Goal: Task Accomplishment & Management: Manage account settings

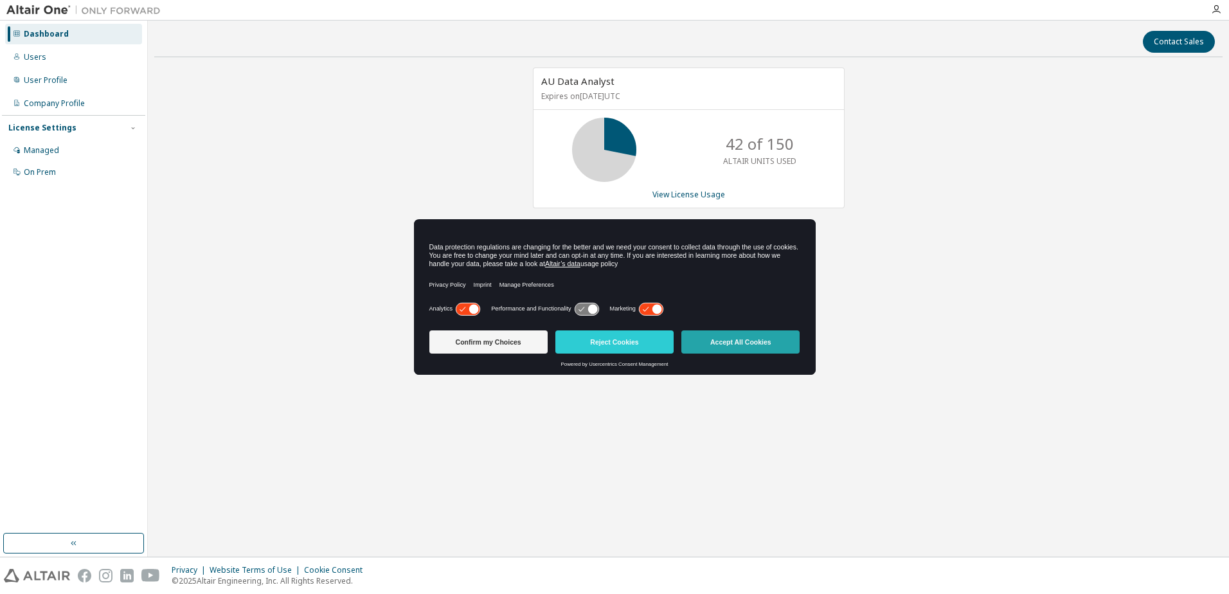
click at [700, 341] on button "Accept All Cookies" at bounding box center [741, 341] width 118 height 23
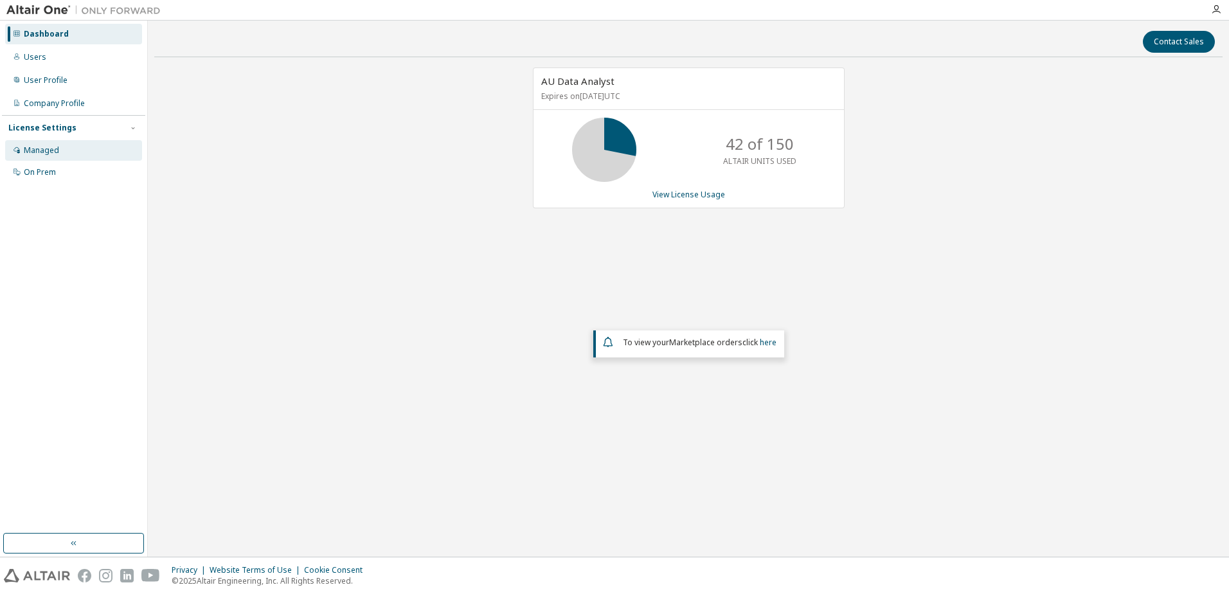
click at [74, 149] on div "Managed" at bounding box center [73, 150] width 137 height 21
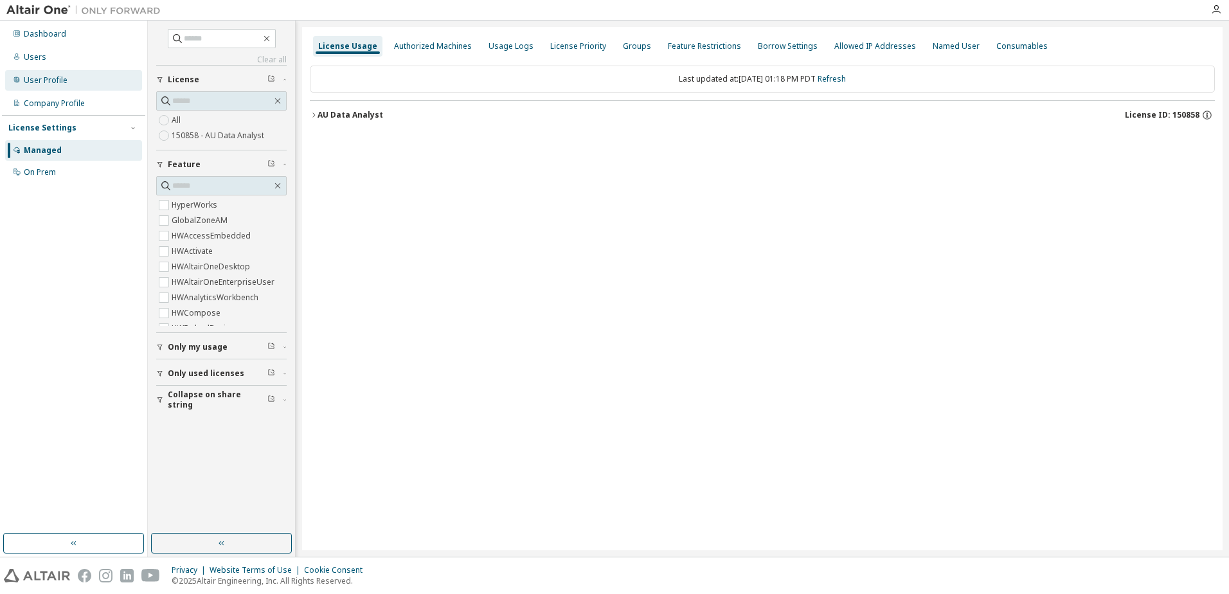
click at [43, 83] on div "User Profile" at bounding box center [46, 80] width 44 height 10
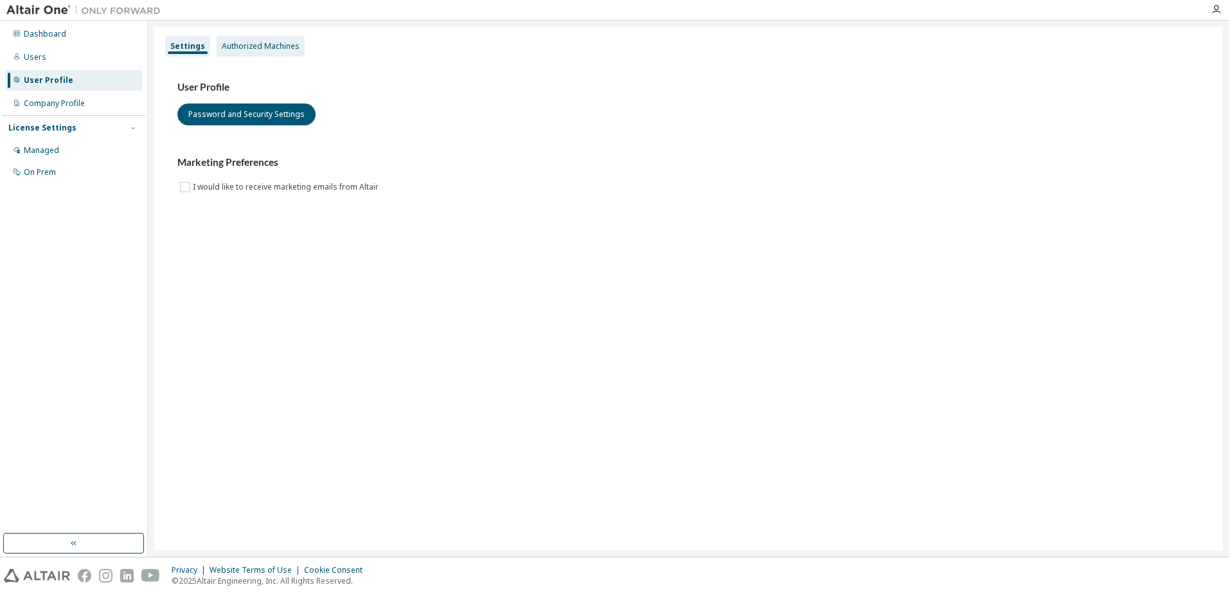
click at [226, 50] on div "Authorized Machines" at bounding box center [261, 46] width 78 height 10
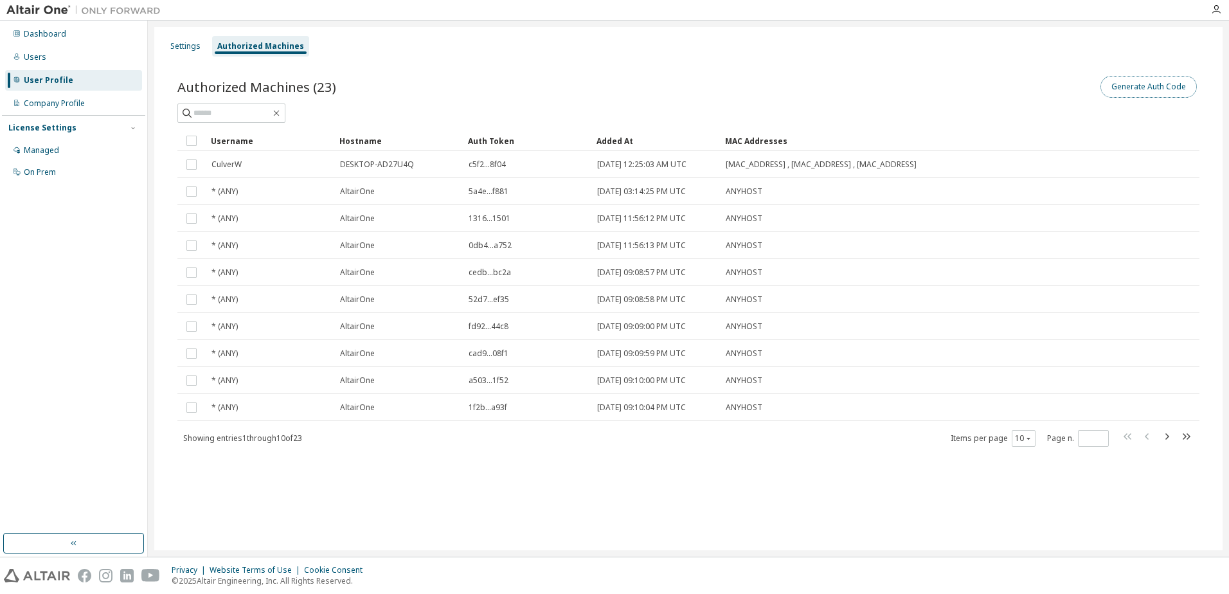
click at [1165, 89] on button "Generate Auth Code" at bounding box center [1149, 87] width 96 height 22
